Goal: Download file/media

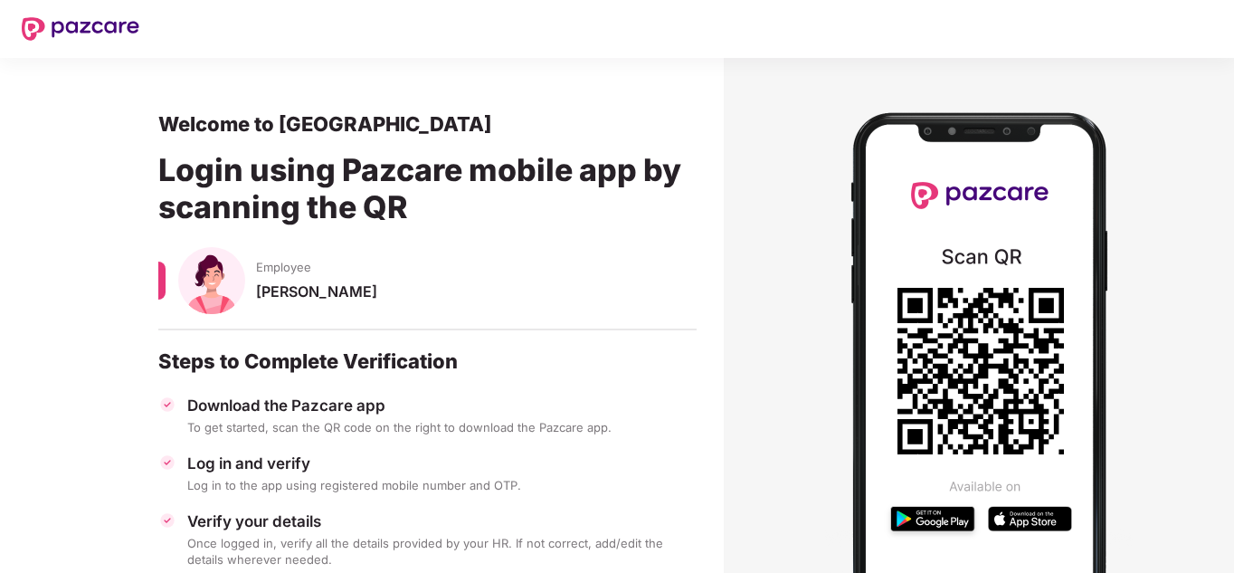
click at [269, 402] on div "Download the Pazcare app" at bounding box center [441, 405] width 509 height 20
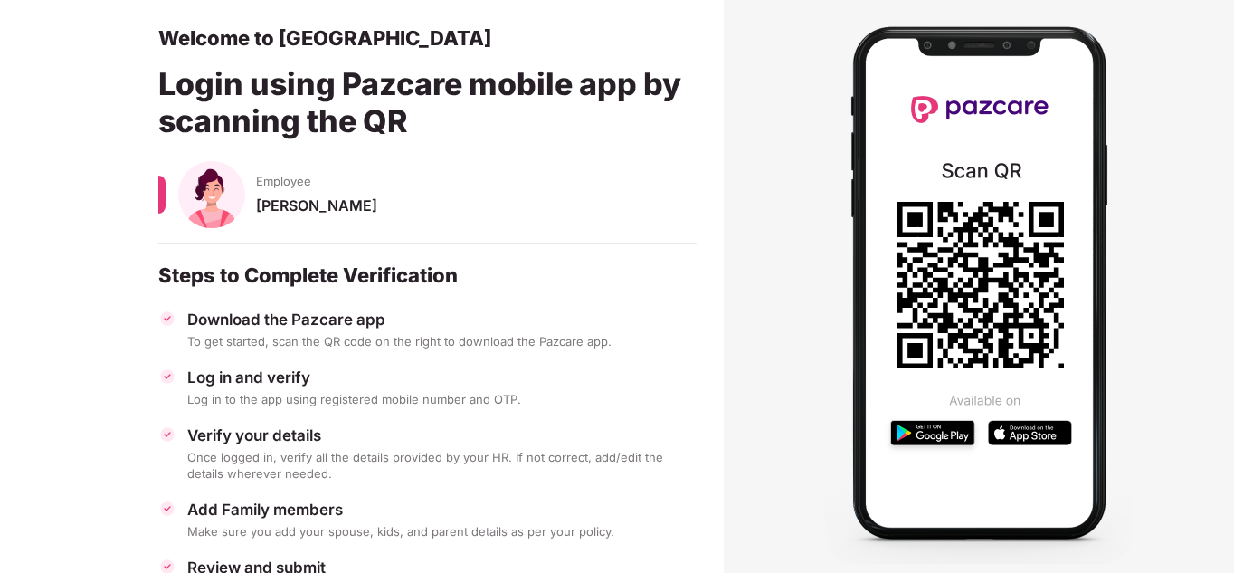
scroll to position [180, 0]
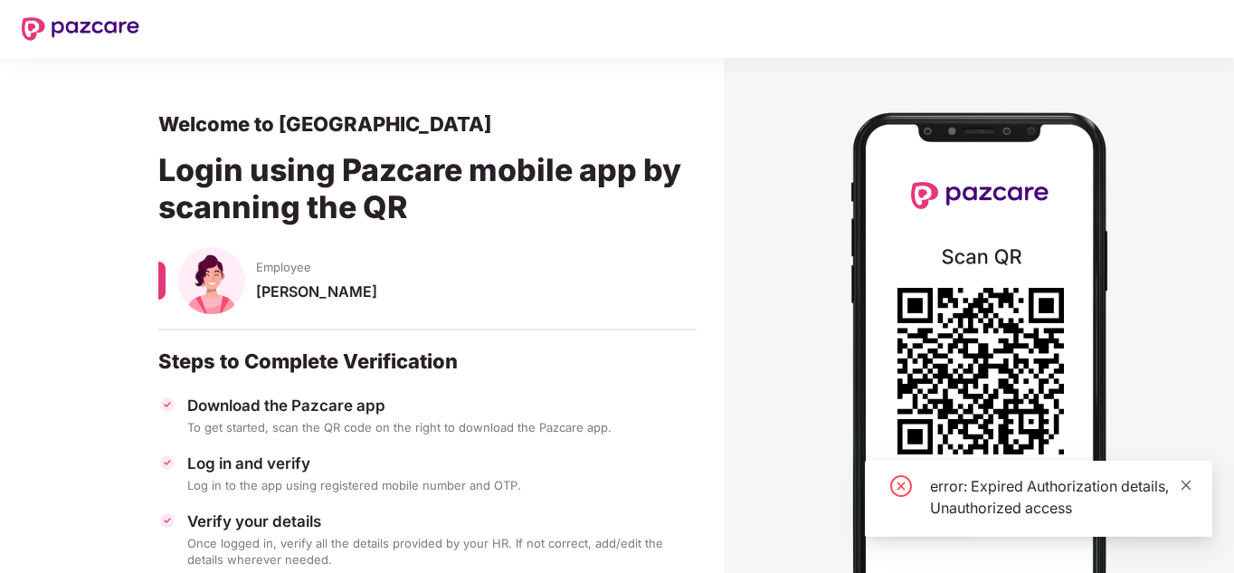
click at [1189, 486] on icon "close" at bounding box center [1186, 485] width 13 height 13
